Goal: Information Seeking & Learning: Learn about a topic

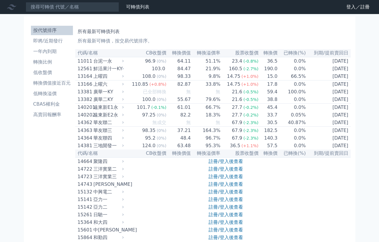
click at [50, 92] on li "低轉換溢價" at bounding box center [52, 93] width 42 height 7
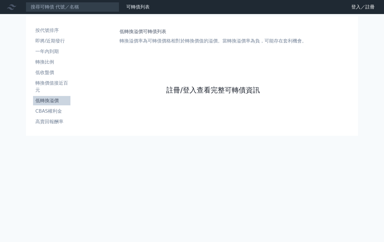
click at [181, 90] on link "註冊/登入查看完整可轉債資訊" at bounding box center [212, 89] width 93 height 9
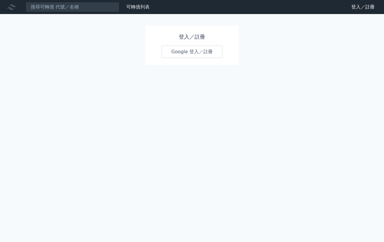
click at [179, 51] on link "Google 登入／註冊" at bounding box center [192, 52] width 61 height 12
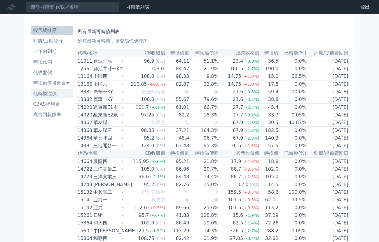
click at [51, 91] on li "低轉換溢價" at bounding box center [52, 93] width 42 height 7
